Goal: Transaction & Acquisition: Purchase product/service

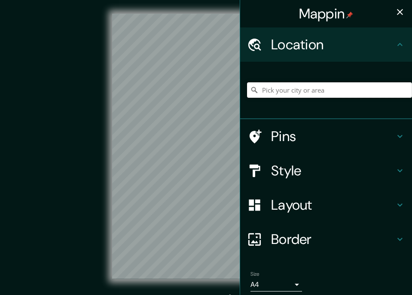
click at [287, 87] on input "Pick your city or area" at bounding box center [329, 89] width 165 height 15
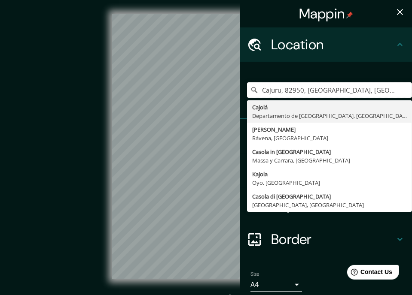
click at [214, 99] on div "Mappin Location Cajuru, 82950, Curitiba, Paraná, Brasil Cajolá Departamento de …" at bounding box center [206, 153] width 412 height 307
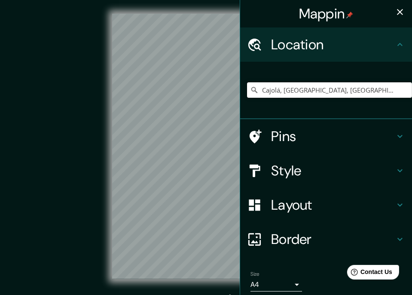
type input "Cajolá, Departamento de Quetzaltenango, Guatemala"
click at [397, 13] on icon "button" at bounding box center [400, 12] width 6 height 6
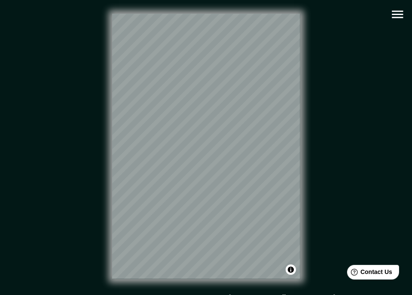
click at [398, 15] on icon "button" at bounding box center [397, 14] width 15 height 15
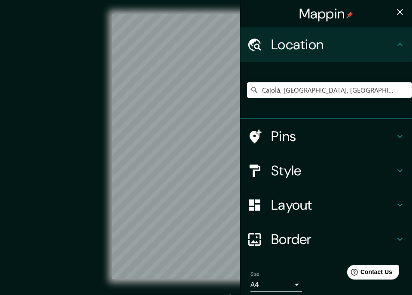
click at [276, 164] on h4 "Style" at bounding box center [333, 170] width 124 height 17
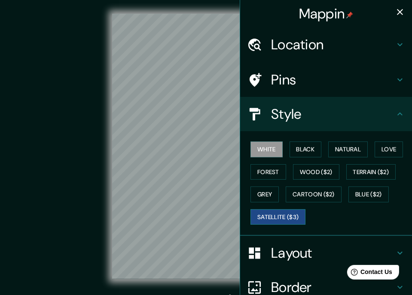
click at [262, 213] on button "Satellite ($3)" at bounding box center [277, 217] width 55 height 16
click at [50, 169] on div "© Mapbox © OpenStreetMap Improve this map © Maxar" at bounding box center [206, 147] width 370 height 266
click at [397, 9] on icon "button" at bounding box center [400, 12] width 6 height 6
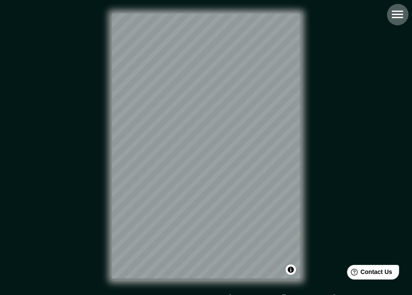
click at [390, 15] on icon "button" at bounding box center [397, 14] width 15 height 15
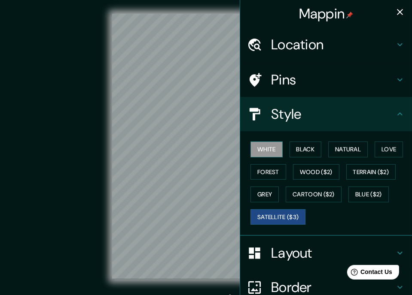
click at [252, 152] on button "White" at bounding box center [266, 150] width 32 height 16
click at [79, 150] on div "© Mapbox © OpenStreetMap Improve this map" at bounding box center [206, 147] width 370 height 266
click at [394, 15] on icon "button" at bounding box center [399, 12] width 10 height 10
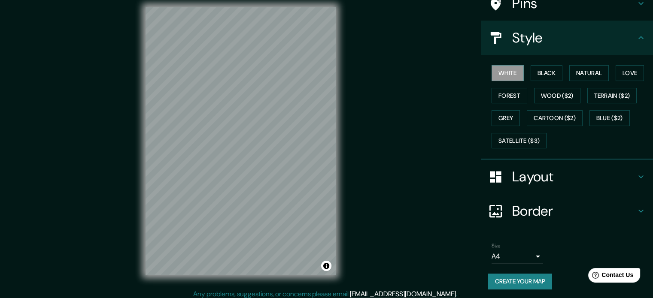
scroll to position [11, 0]
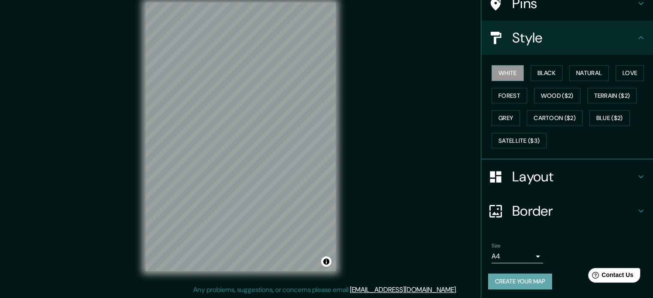
click at [411, 277] on button "Create your map" at bounding box center [520, 282] width 64 height 16
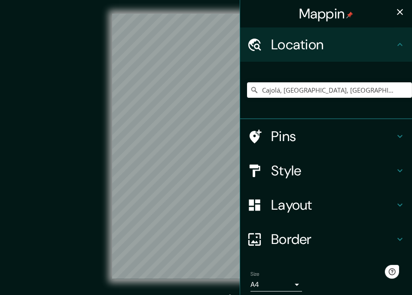
scroll to position [11, 0]
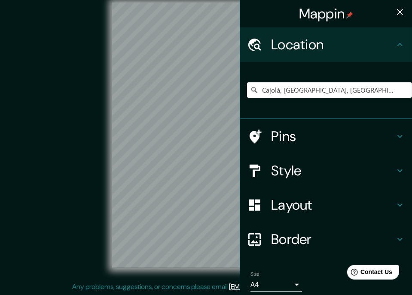
drag, startPoint x: 351, startPoint y: 93, endPoint x: 242, endPoint y: 91, distance: 109.5
click at [247, 91] on input "Cajolá, Departamento de Quetzaltenango, Guatemala" at bounding box center [329, 89] width 165 height 15
type input "altenango, Guatemala"
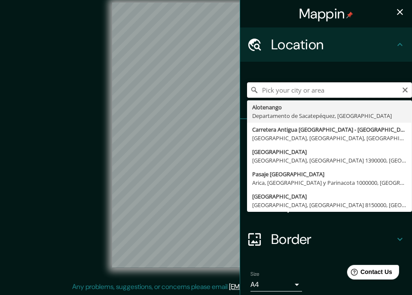
drag, startPoint x: 324, startPoint y: 91, endPoint x: 242, endPoint y: 92, distance: 82.4
click at [247, 92] on input "Pick your city or area" at bounding box center [329, 89] width 165 height 15
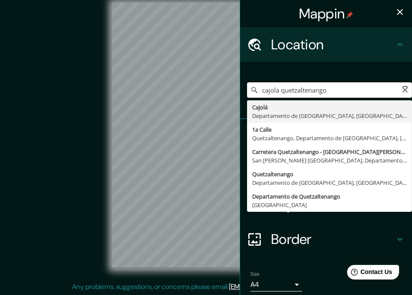
type input "Cajolá, Departamento de Quetzaltenango, Guatemala"
drag, startPoint x: 394, startPoint y: 7, endPoint x: 376, endPoint y: 20, distance: 22.1
click at [394, 7] on icon "button" at bounding box center [399, 12] width 10 height 10
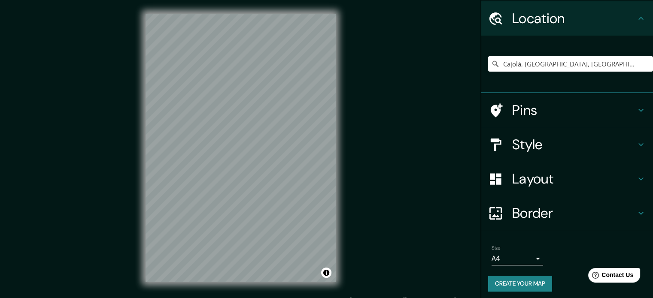
scroll to position [29, 0]
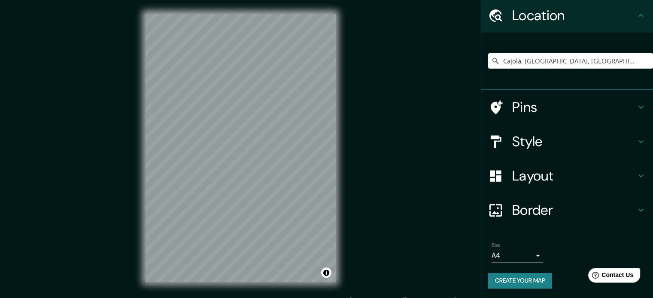
click at [411, 255] on body "Mappin Location Cajolá, Departamento de Quetzaltenango, Guatemala Cajolá Depart…" at bounding box center [326, 149] width 653 height 298
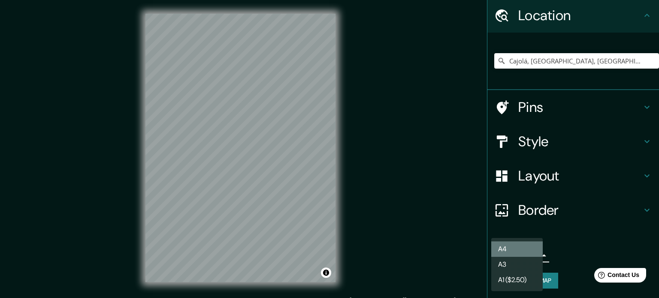
click at [411, 253] on li "A4" at bounding box center [516, 249] width 51 height 15
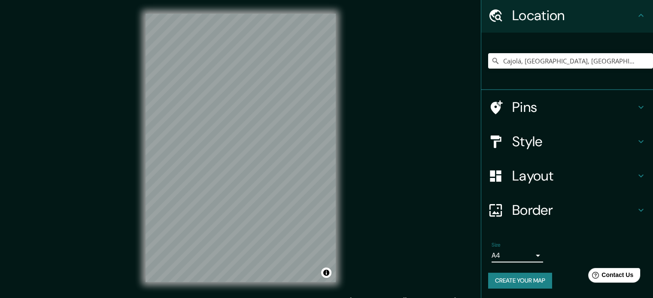
click at [411, 277] on button "Create your map" at bounding box center [520, 281] width 64 height 16
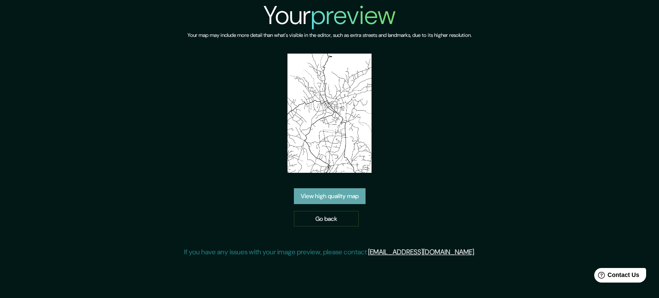
click at [326, 194] on link "View high quality map" at bounding box center [330, 196] width 72 height 16
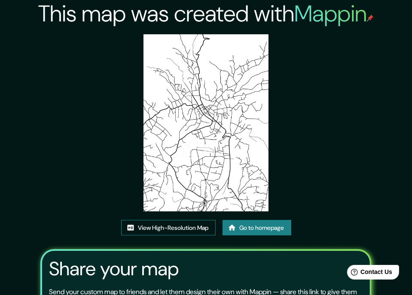
click at [186, 226] on link "View High-Resolution Map" at bounding box center [168, 228] width 94 height 16
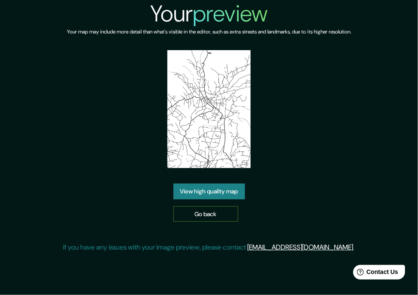
click at [209, 206] on link "Go back" at bounding box center [205, 214] width 65 height 16
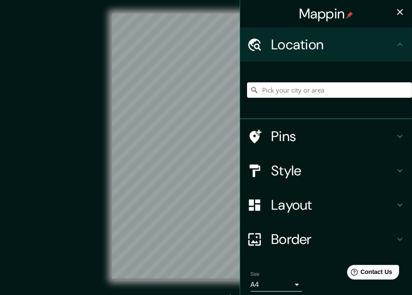
click at [283, 91] on input "Pick your city or area" at bounding box center [329, 89] width 165 height 15
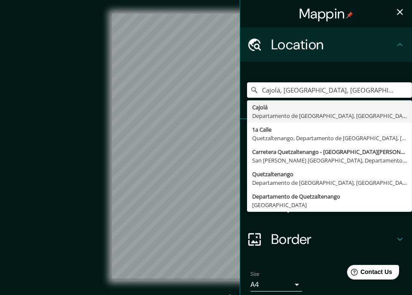
type input "Cajolá, Departamento de Quetzaltenango, Guatemala"
click at [396, 11] on icon "button" at bounding box center [399, 12] width 10 height 10
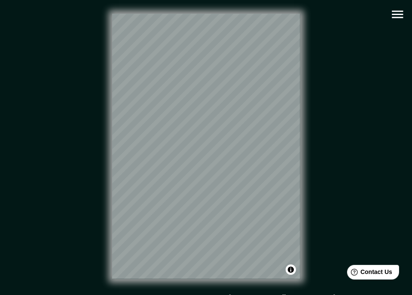
click at [393, 15] on icon "button" at bounding box center [397, 14] width 15 height 15
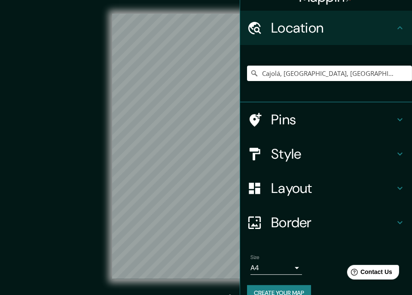
scroll to position [33, 0]
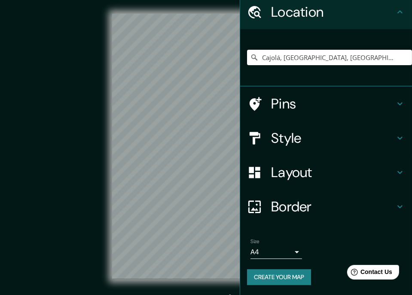
click at [271, 108] on h4 "Pins" at bounding box center [333, 103] width 124 height 17
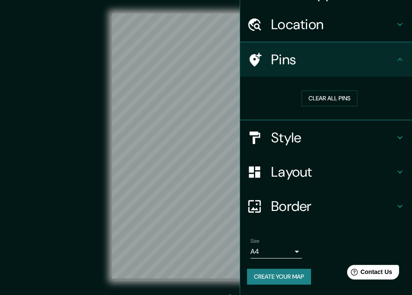
scroll to position [19, 0]
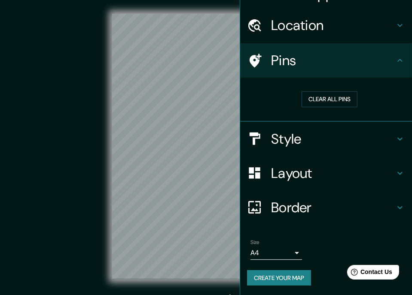
click at [275, 15] on div "Location" at bounding box center [326, 25] width 172 height 34
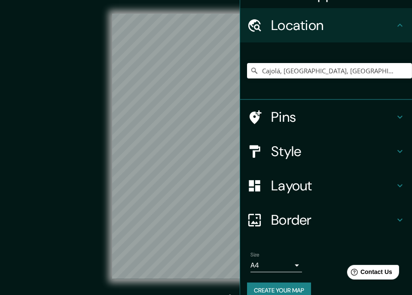
click at [271, 156] on h4 "Style" at bounding box center [333, 151] width 124 height 17
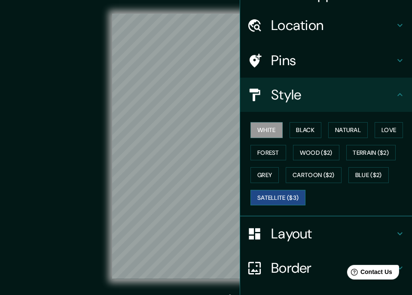
click at [263, 196] on button "Satellite ($3)" at bounding box center [277, 198] width 55 height 16
click at [253, 133] on button "White" at bounding box center [266, 130] width 32 height 16
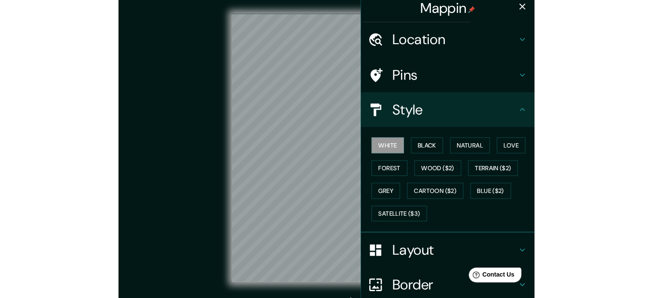
scroll to position [0, 0]
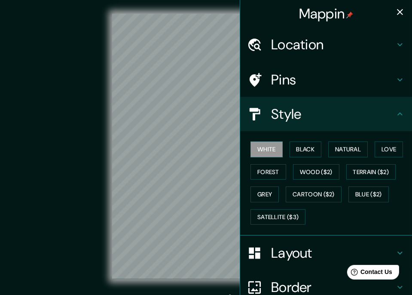
click at [394, 15] on icon "button" at bounding box center [399, 12] width 10 height 10
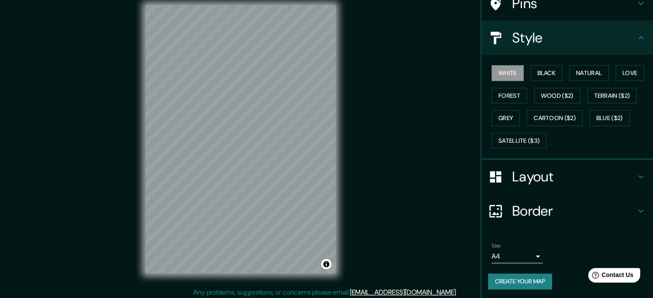
scroll to position [11, 0]
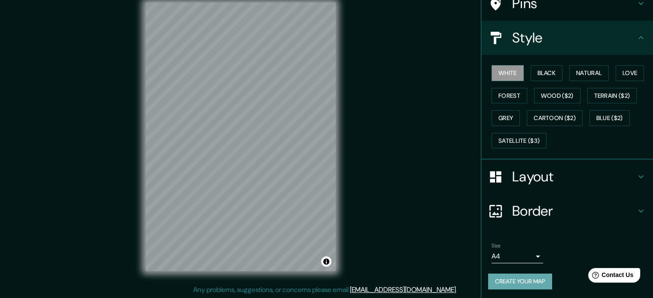
click at [515, 276] on button "Create your map" at bounding box center [520, 282] width 64 height 16
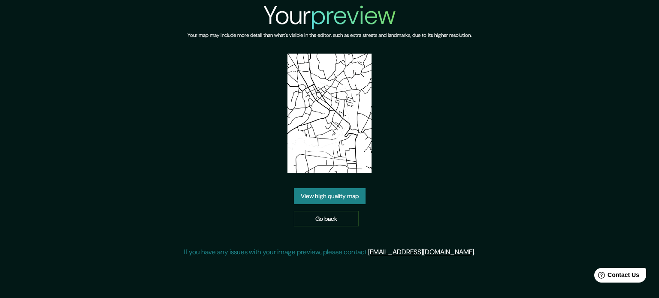
click at [334, 197] on link "View high quality map" at bounding box center [330, 196] width 72 height 16
